Goal: Transaction & Acquisition: Obtain resource

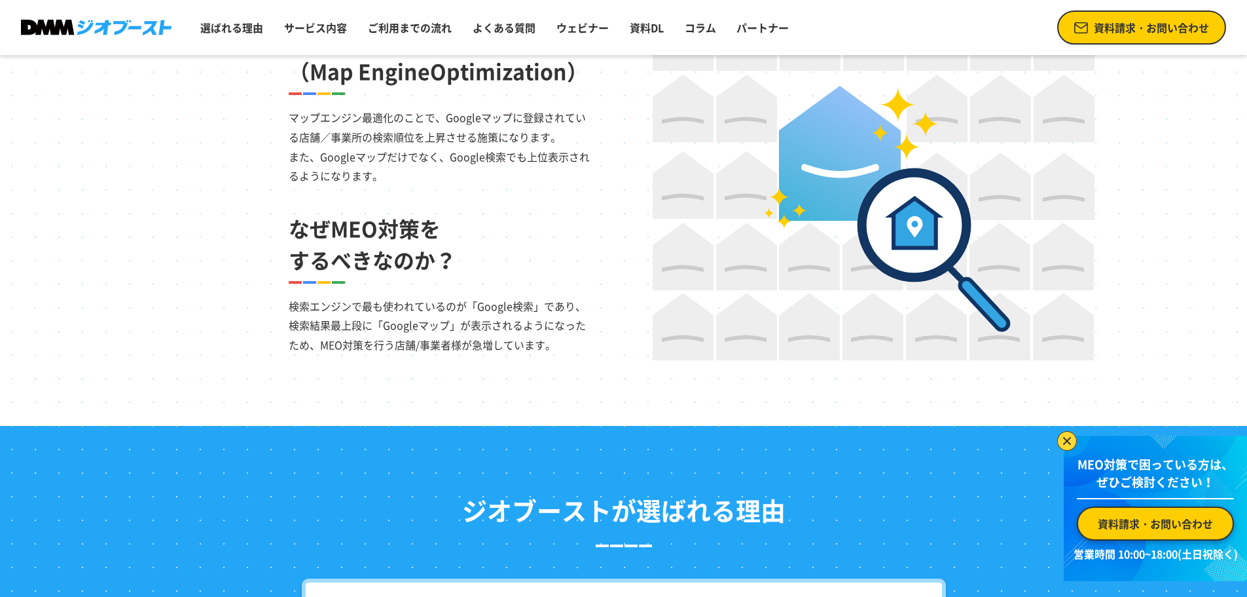
scroll to position [874, 0]
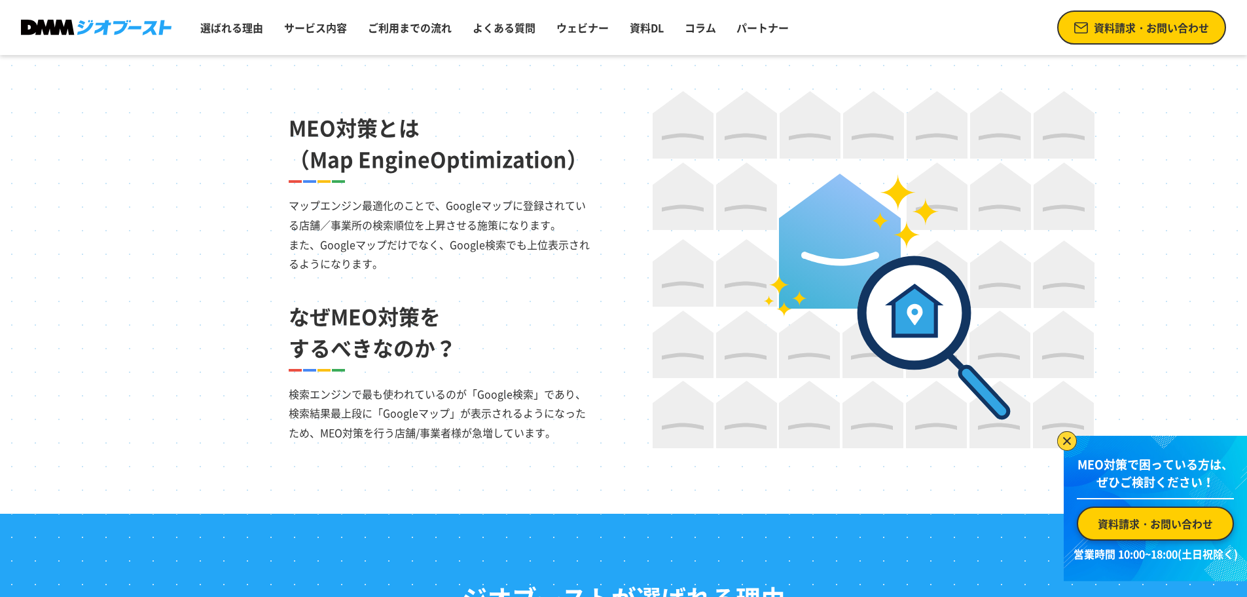
drag, startPoint x: 502, startPoint y: 523, endPoint x: 587, endPoint y: 462, distance: 104.7
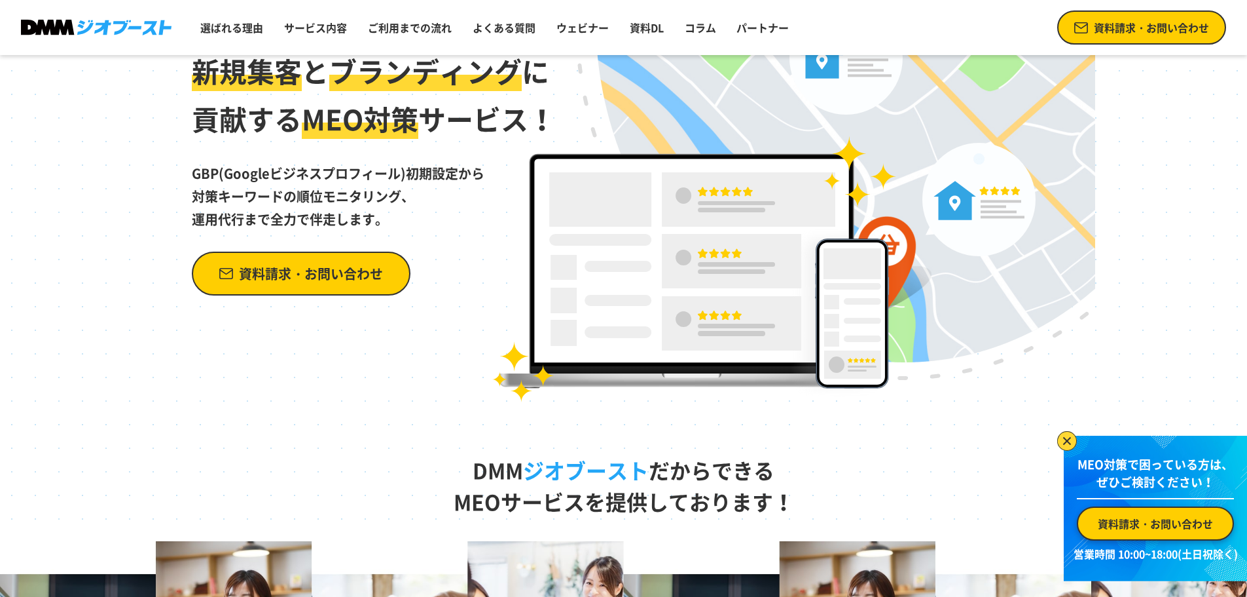
scroll to position [0, 0]
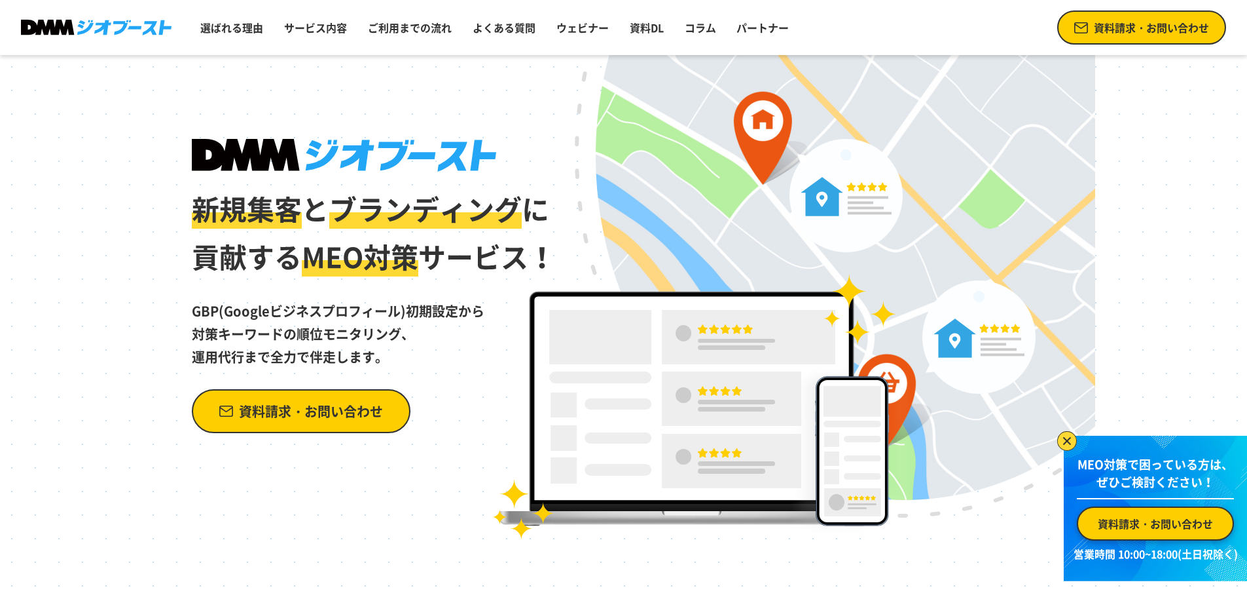
click at [1111, 35] on span "資料請求・お問い合わせ" at bounding box center [1151, 28] width 115 height 16
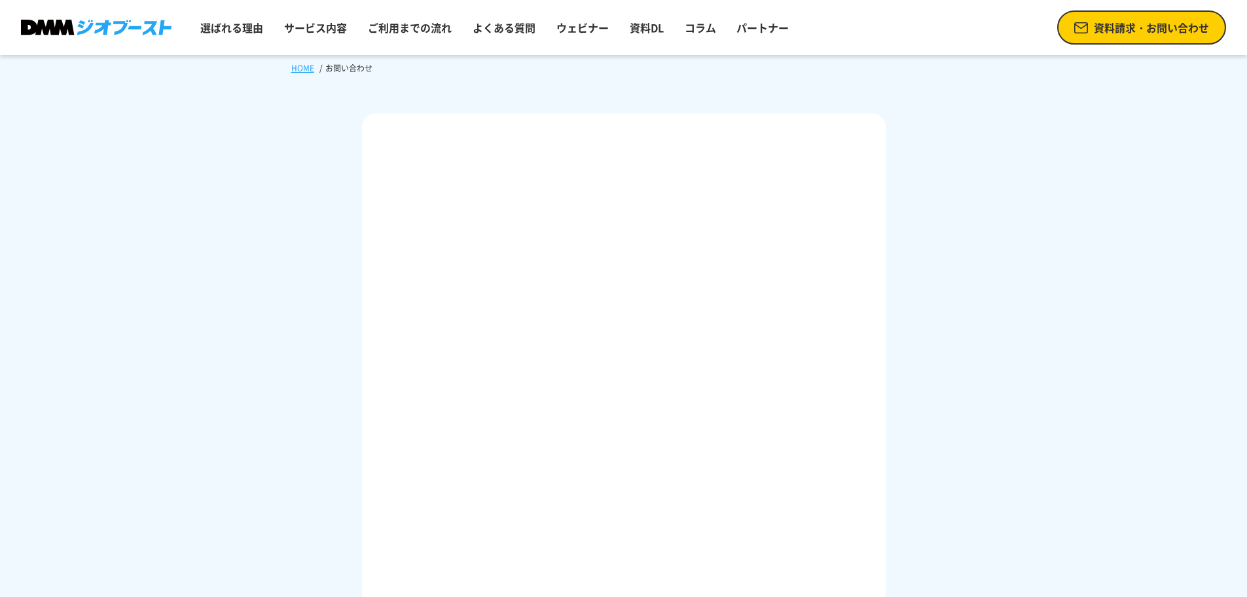
scroll to position [1, 0]
